Goal: Transaction & Acquisition: Book appointment/travel/reservation

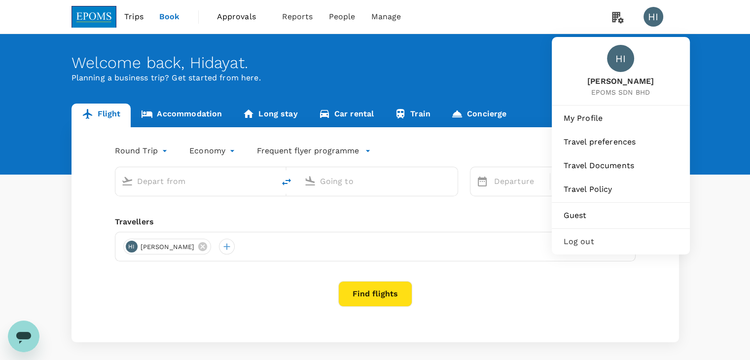
type input "Kuala Lumpur Intl ([GEOGRAPHIC_DATA])"
type input "Kota Kinabalu Intl (BKI)"
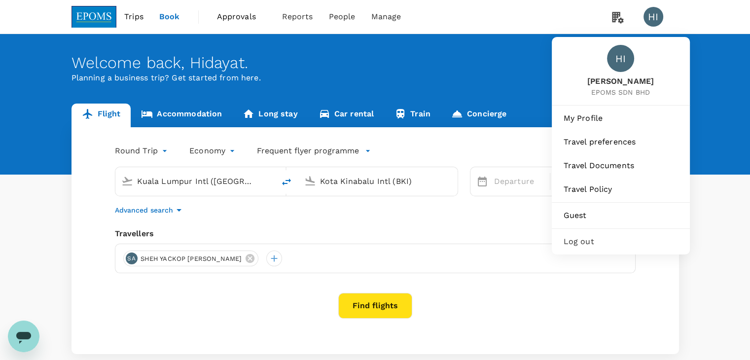
click at [611, 242] on span "Log out" at bounding box center [620, 242] width 114 height 12
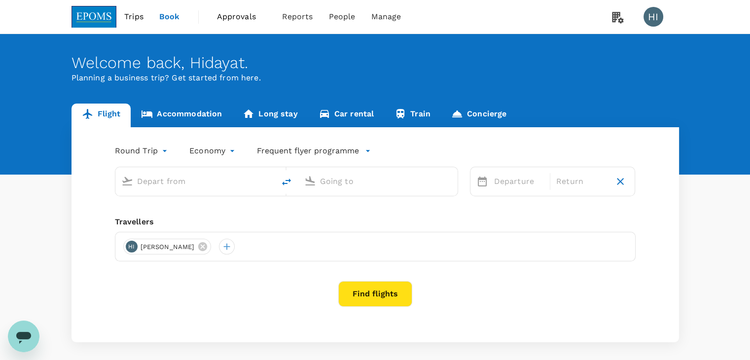
type input "Kuala Lumpur Intl ([GEOGRAPHIC_DATA])"
type input "Kota Kinabalu Intl (BKI)"
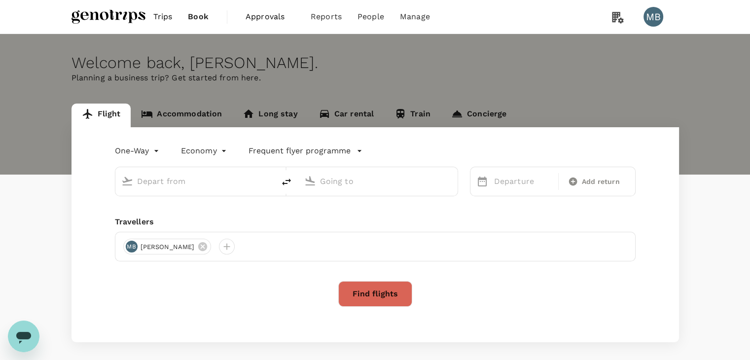
type input "Kuala Lumpur Intl ([GEOGRAPHIC_DATA])"
type input "Penang Intl (PEN)"
